Goal: Information Seeking & Learning: Learn about a topic

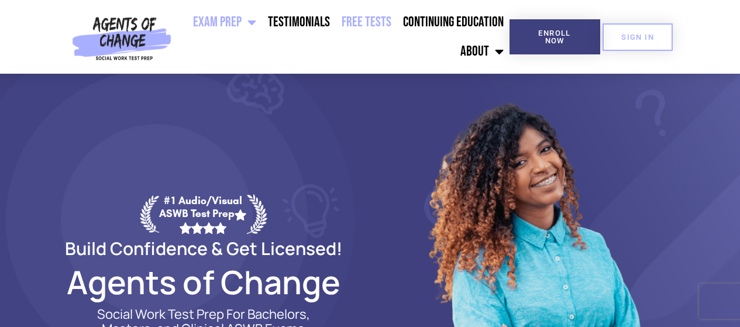
click at [350, 26] on link "Free Tests" at bounding box center [366, 22] width 61 height 29
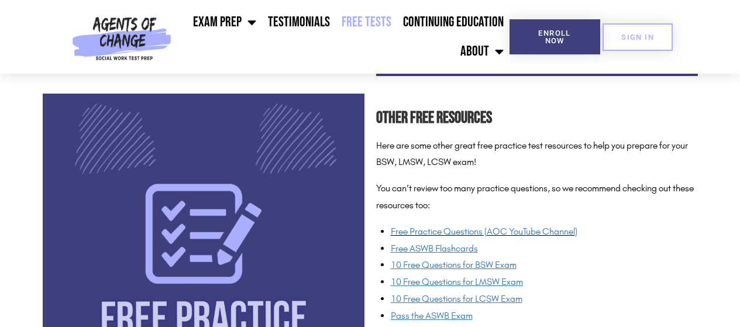
scroll to position [936, 0]
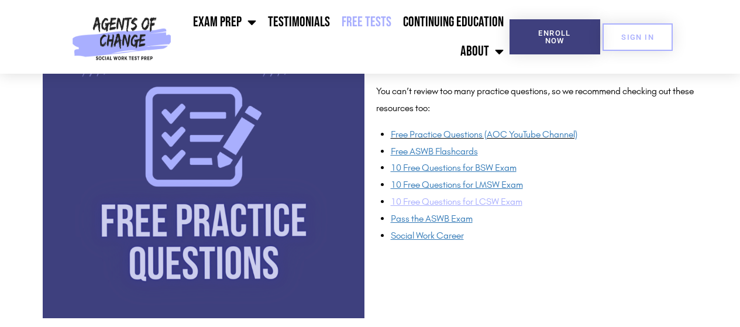
click at [466, 205] on span "10 Free Questions for LCSW Exam" at bounding box center [457, 201] width 132 height 11
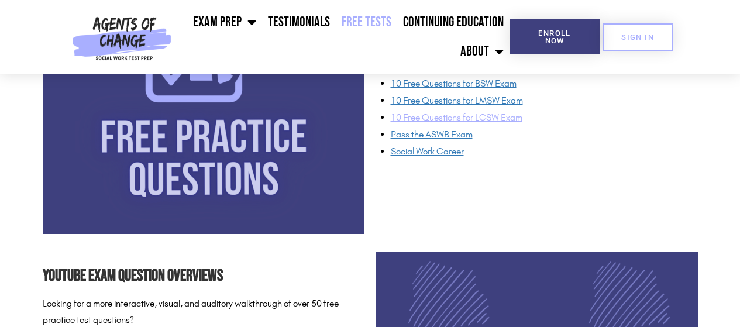
scroll to position [877, 0]
